Goal: Browse casually: Explore the website without a specific task or goal

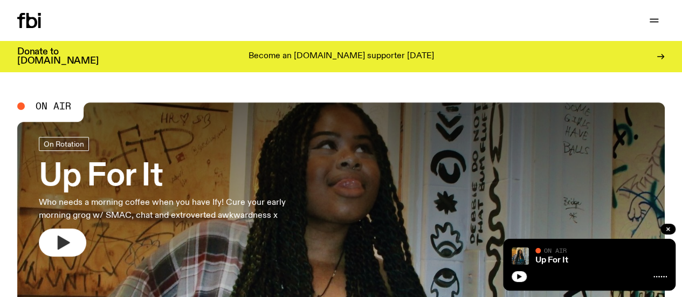
click at [64, 242] on icon "button" at bounding box center [64, 243] width 12 height 14
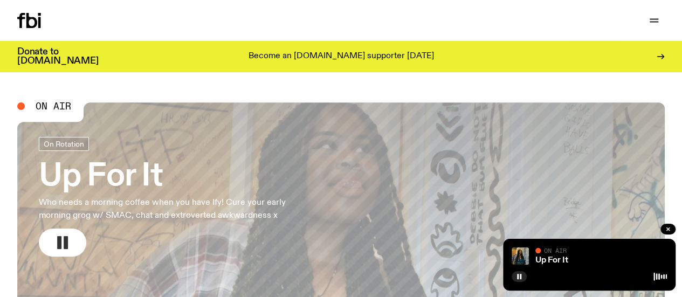
click at [57, 243] on icon "button" at bounding box center [62, 242] width 17 height 17
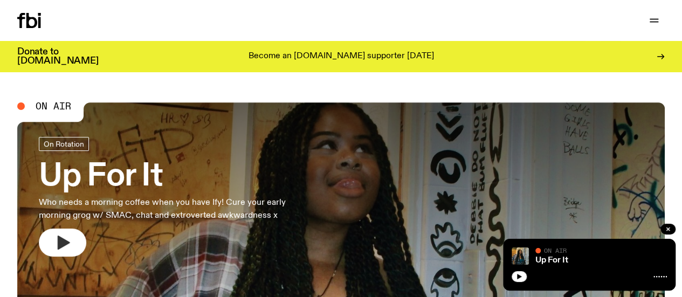
click at [59, 239] on icon "button" at bounding box center [64, 243] width 12 height 14
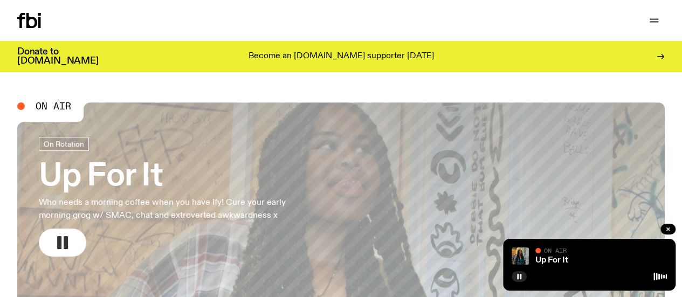
click at [60, 239] on rect "button" at bounding box center [59, 242] width 4 height 13
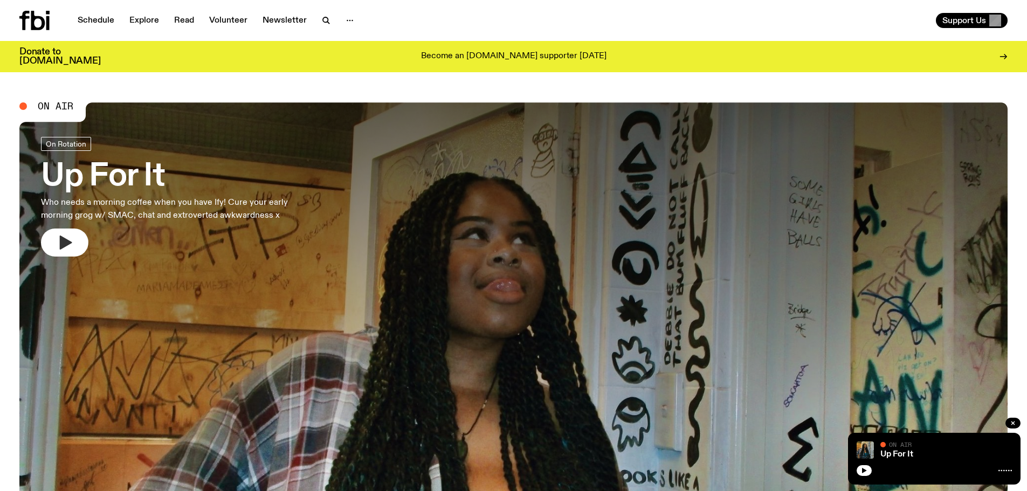
click at [67, 0] on icon "button" at bounding box center [66, 243] width 12 height 14
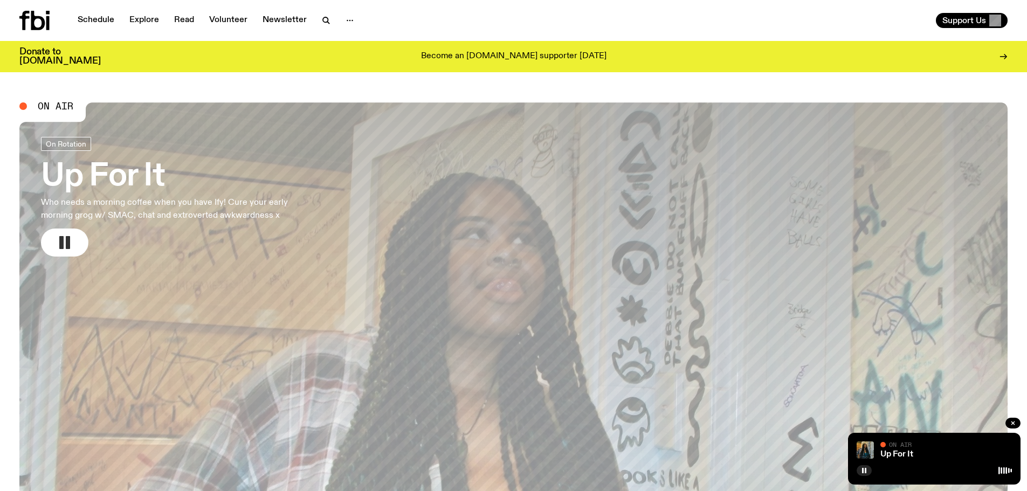
click at [65, 0] on icon "button" at bounding box center [64, 242] width 17 height 17
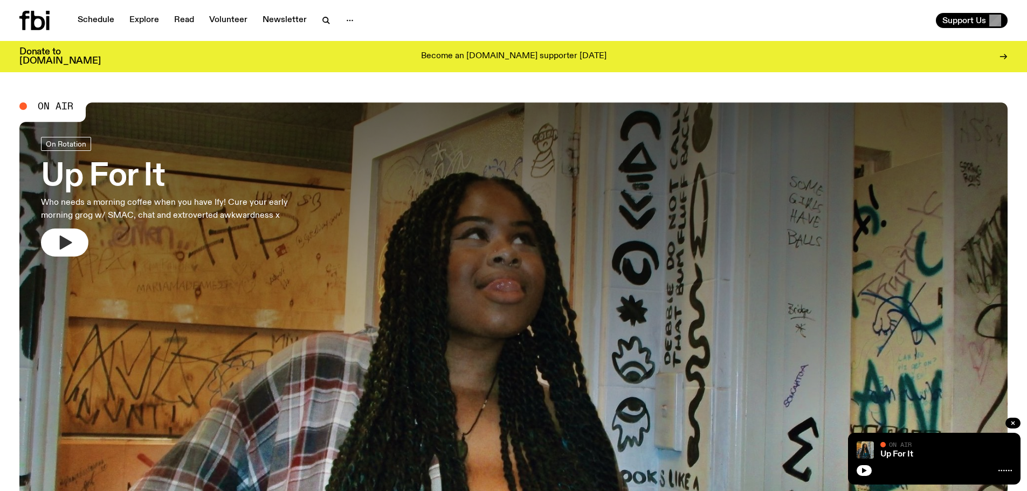
click at [65, 235] on icon "button" at bounding box center [64, 242] width 17 height 17
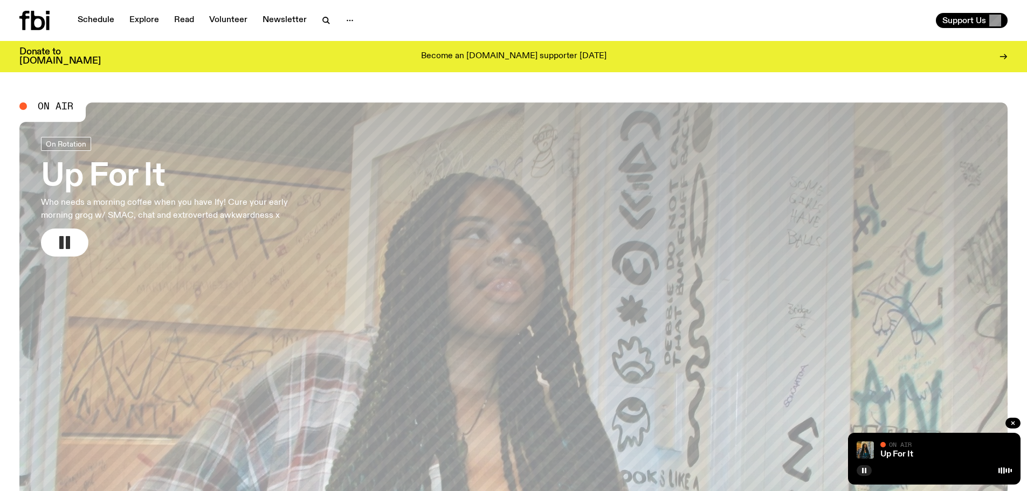
drag, startPoint x: 64, startPoint y: 239, endPoint x: 156, endPoint y: 168, distance: 116.0
click at [67, 236] on icon "button" at bounding box center [64, 242] width 17 height 17
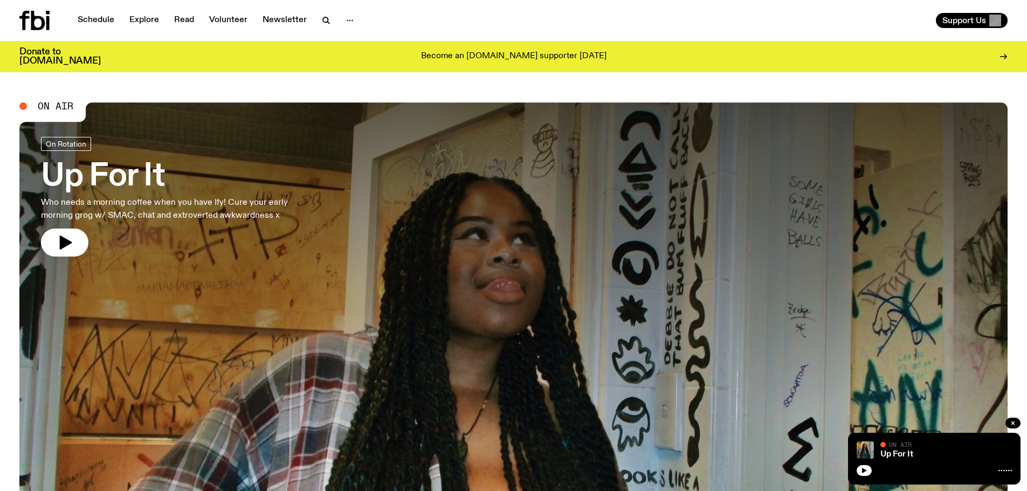
drag, startPoint x: 61, startPoint y: 242, endPoint x: 462, endPoint y: 3, distance: 466.3
click at [61, 242] on icon "button" at bounding box center [66, 243] width 12 height 14
drag, startPoint x: 65, startPoint y: 234, endPoint x: 318, endPoint y: 0, distance: 344.5
click at [65, 234] on icon "button" at bounding box center [64, 242] width 17 height 17
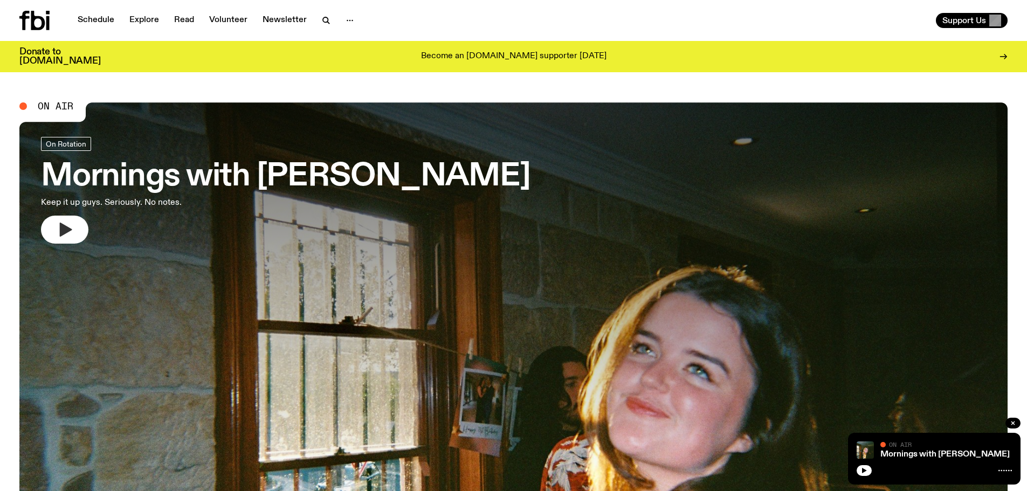
click at [65, 231] on icon "button" at bounding box center [66, 230] width 12 height 14
